Goal: Task Accomplishment & Management: Manage account settings

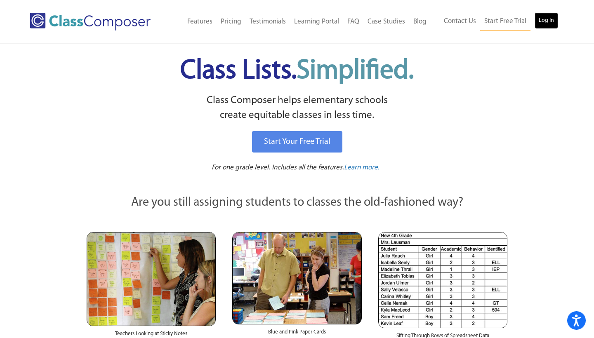
click at [544, 19] on link "Log In" at bounding box center [547, 20] width 24 height 17
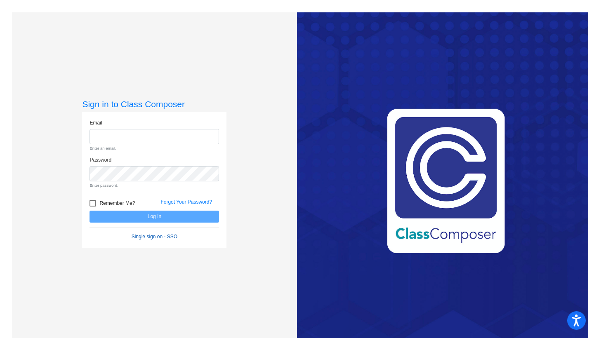
click at [156, 224] on form "Email Enter an email. Password Enter password. Remember Me? Forgot Your Passwor…" at bounding box center [155, 179] width 130 height 121
click at [154, 235] on link "Single sign on - SSO" at bounding box center [155, 237] width 46 height 6
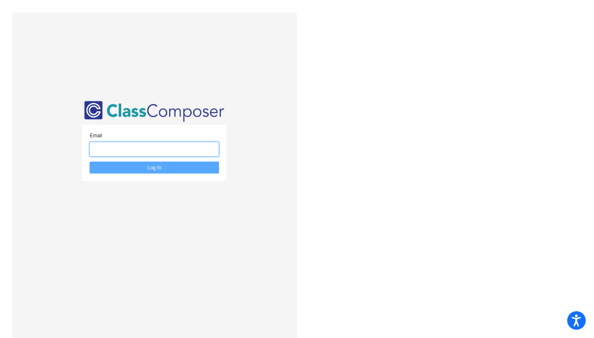
click at [144, 149] on input "email" at bounding box center [155, 149] width 130 height 15
type input "[EMAIL_ADDRESS][DOMAIN_NAME]"
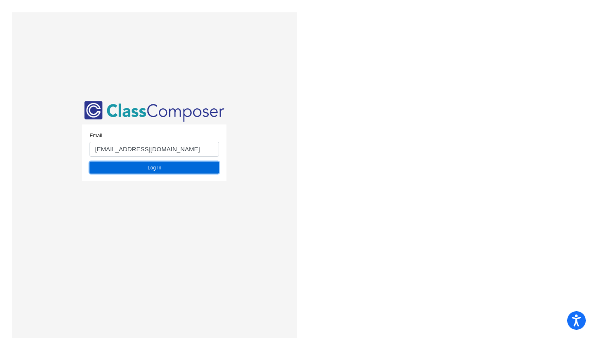
click at [146, 168] on button "Log In" at bounding box center [155, 168] width 130 height 12
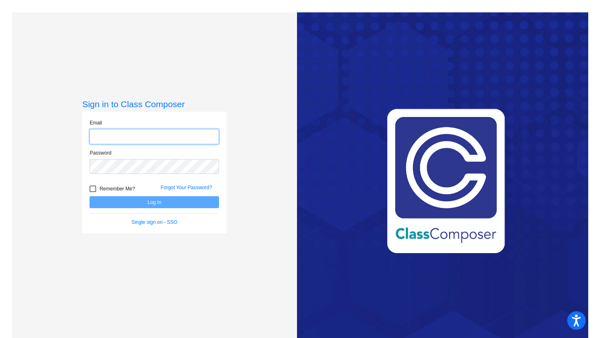
click at [117, 137] on input "email" at bounding box center [155, 136] width 130 height 15
type input "[EMAIL_ADDRESS][DOMAIN_NAME]"
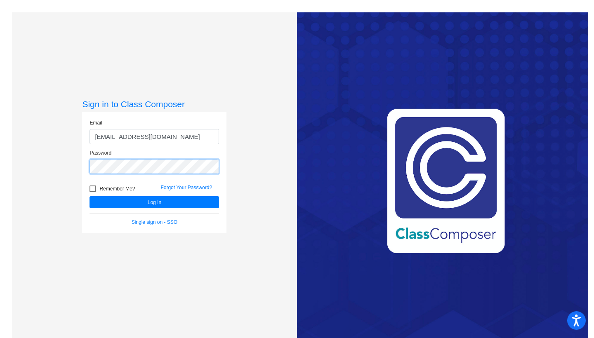
click at [90, 196] on button "Log In" at bounding box center [155, 202] width 130 height 12
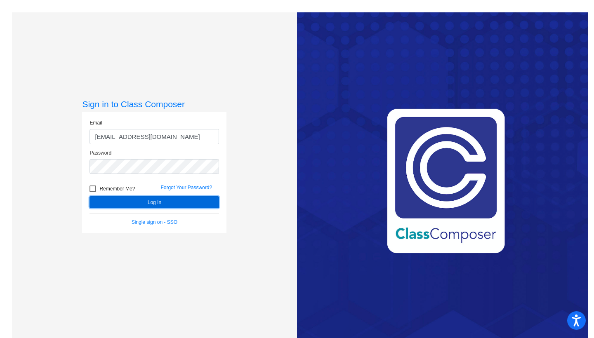
click at [132, 198] on button "Log In" at bounding box center [155, 202] width 130 height 12
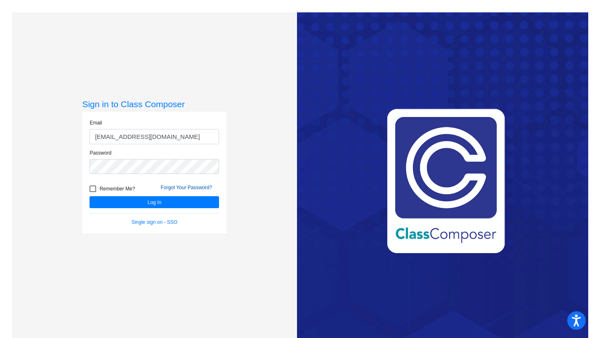
click at [172, 189] on link "Forgot Your Password?" at bounding box center [186, 188] width 52 height 6
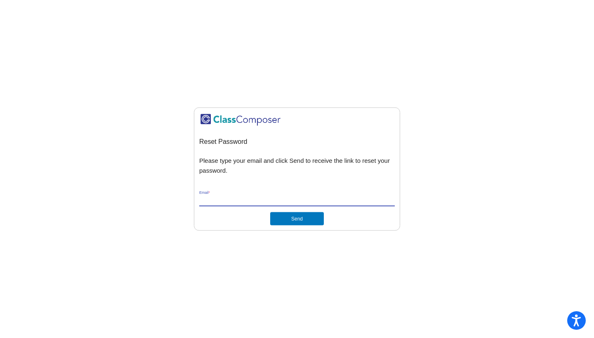
click at [282, 199] on input "Email *" at bounding box center [297, 199] width 196 height 7
type input "[EMAIL_ADDRESS][DOMAIN_NAME]"
click at [298, 222] on button "Send" at bounding box center [297, 218] width 54 height 13
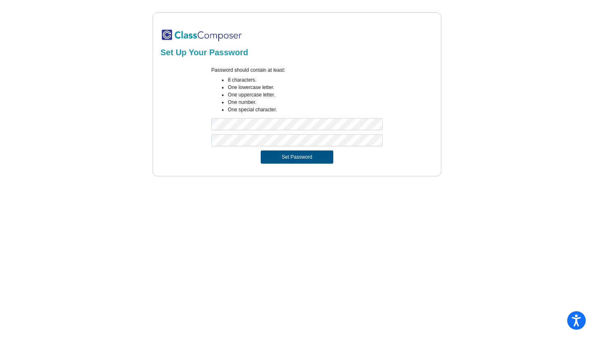
click at [280, 153] on button "Set Password" at bounding box center [297, 157] width 73 height 13
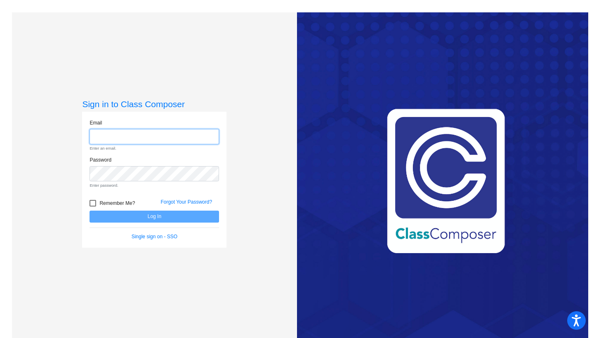
type input "[EMAIL_ADDRESS][DOMAIN_NAME]"
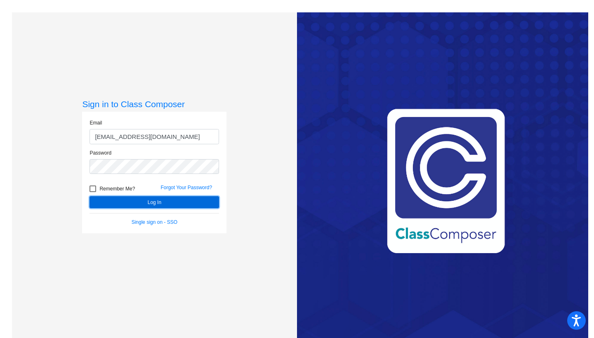
click at [134, 206] on button "Log In" at bounding box center [155, 202] width 130 height 12
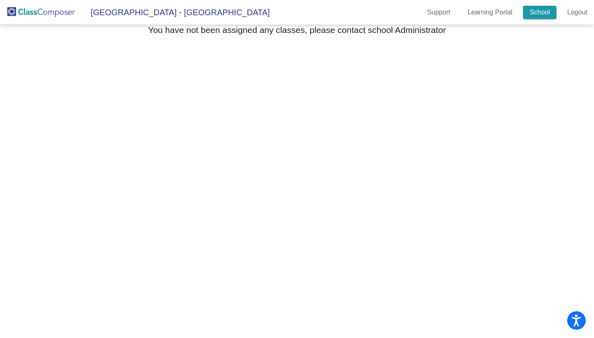
click at [535, 12] on link "School" at bounding box center [539, 12] width 33 height 13
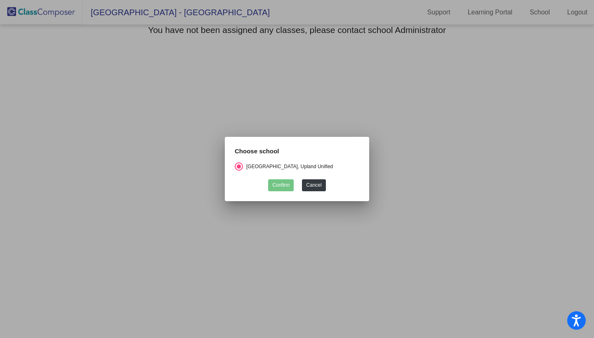
click at [528, 113] on div at bounding box center [297, 169] width 594 height 338
